Goal: Check status: Check status

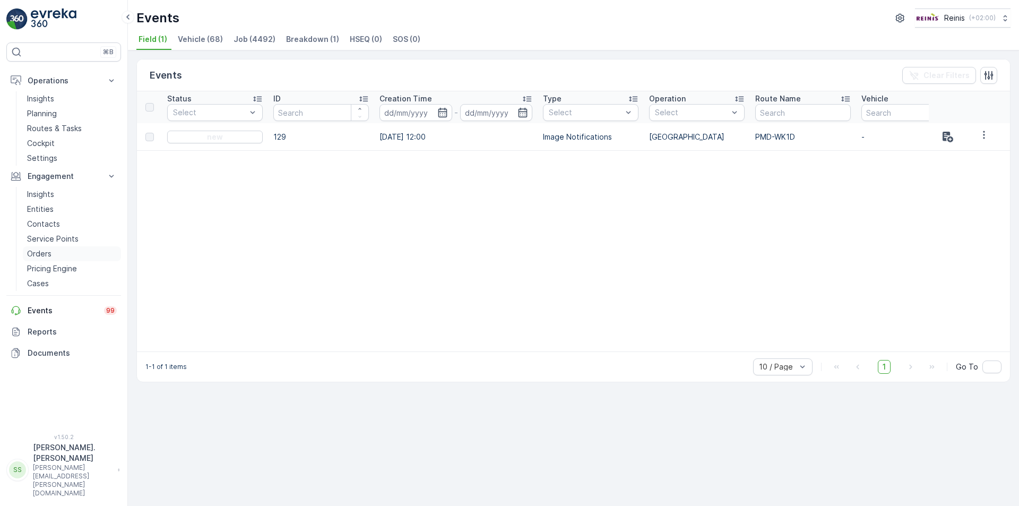
click at [49, 252] on p "Orders" at bounding box center [39, 253] width 24 height 11
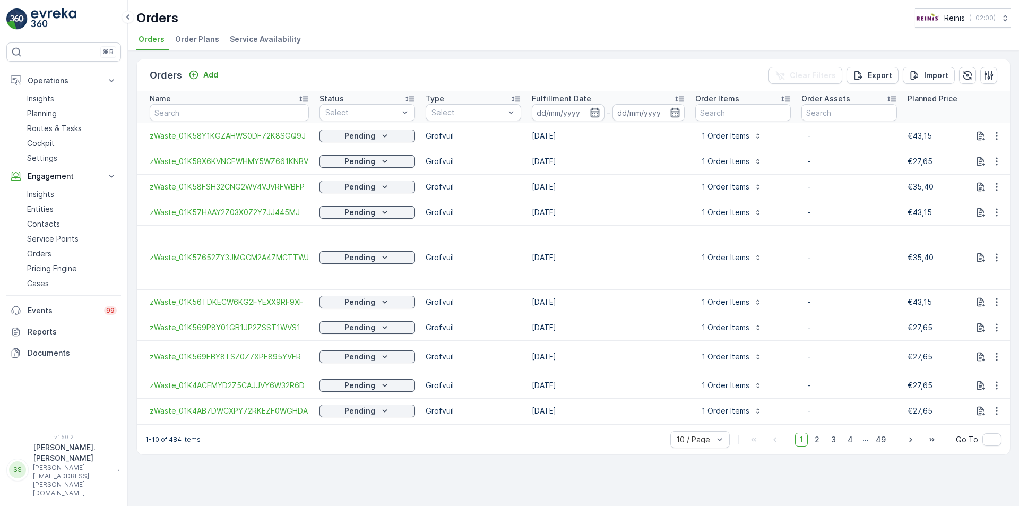
click at [263, 209] on span "zWaste_01K57HAAY2Z03X0Z2Y7JJ445MJ" at bounding box center [229, 212] width 159 height 11
click at [228, 252] on span "zWaste_01K57652ZY3JMGCM2A47MCTTWJ" at bounding box center [229, 257] width 159 height 11
click at [258, 322] on span "zWaste_01K569P8Y01GB1JP2ZSST1WVS1" at bounding box center [229, 327] width 159 height 11
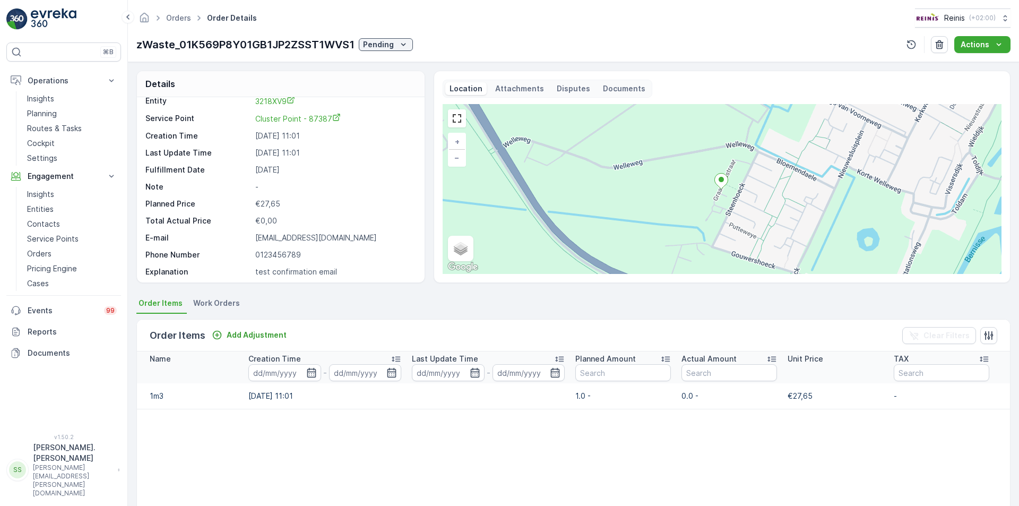
scroll to position [30, 0]
